Goal: Task Accomplishment & Management: Use online tool/utility

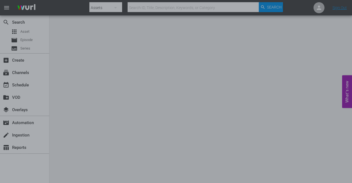
click at [290, 83] on div at bounding box center [176, 91] width 352 height 183
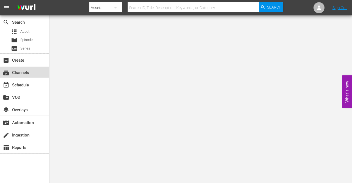
click at [27, 76] on div "subscriptions Channels" at bounding box center [24, 72] width 49 height 11
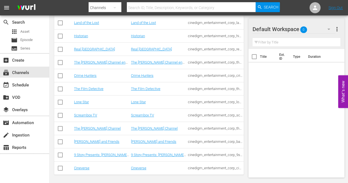
scroll to position [139, 0]
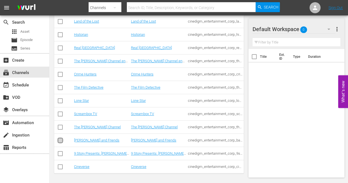
click at [60, 139] on input "checkbox" at bounding box center [60, 141] width 7 height 7
checkbox input "true"
click at [93, 139] on link "[PERSON_NAME] and Friends" at bounding box center [96, 140] width 45 height 4
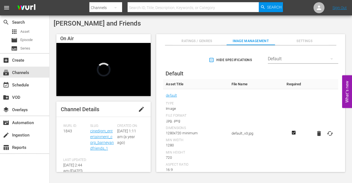
click at [117, 8] on icon "button" at bounding box center [115, 7] width 7 height 7
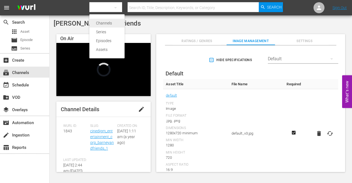
click at [112, 24] on div "Channels" at bounding box center [107, 23] width 22 height 9
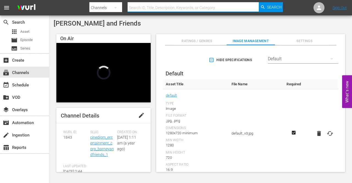
click at [222, 5] on input "text" at bounding box center [193, 7] width 131 height 13
type input "[PERSON_NAME]"
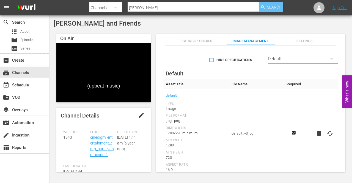
click at [270, 10] on span "Search" at bounding box center [274, 7] width 15 height 10
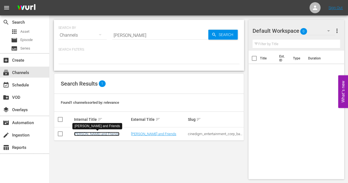
click at [90, 134] on link "[PERSON_NAME] and Friends" at bounding box center [96, 134] width 45 height 4
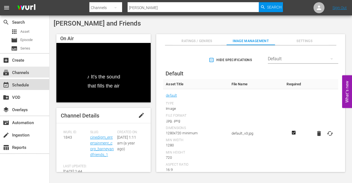
click at [24, 82] on div "event_available Schedule" at bounding box center [15, 84] width 31 height 5
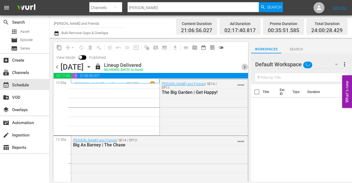
click at [244, 67] on span "chevron_right" at bounding box center [244, 67] width 7 height 7
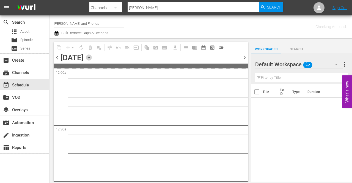
click at [90, 57] on icon "button" at bounding box center [88, 57] width 2 height 1
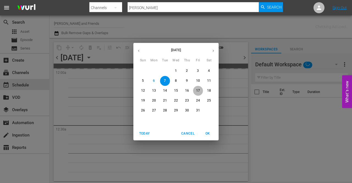
click at [196, 91] on p "17" at bounding box center [198, 90] width 4 height 5
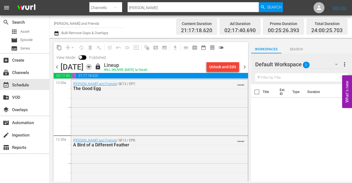
click at [92, 65] on icon "button" at bounding box center [89, 67] width 6 height 6
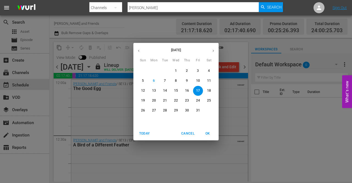
click at [208, 91] on p "18" at bounding box center [209, 90] width 4 height 5
